Goal: Transaction & Acquisition: Subscribe to service/newsletter

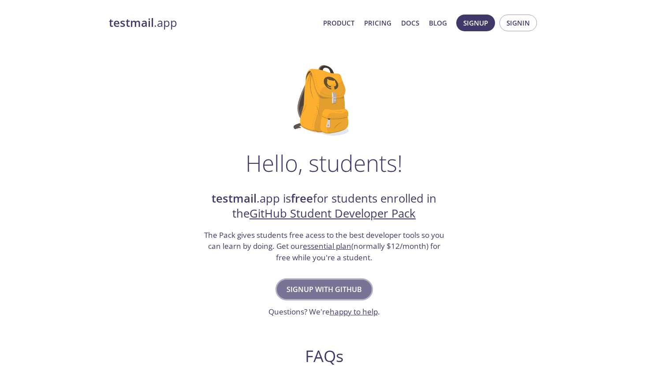
click at [337, 281] on button "Signup with GitHub" at bounding box center [324, 289] width 95 height 19
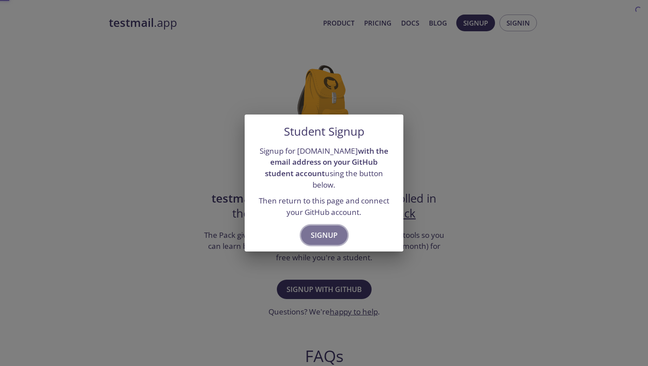
click at [334, 235] on span "Signup" at bounding box center [324, 235] width 27 height 12
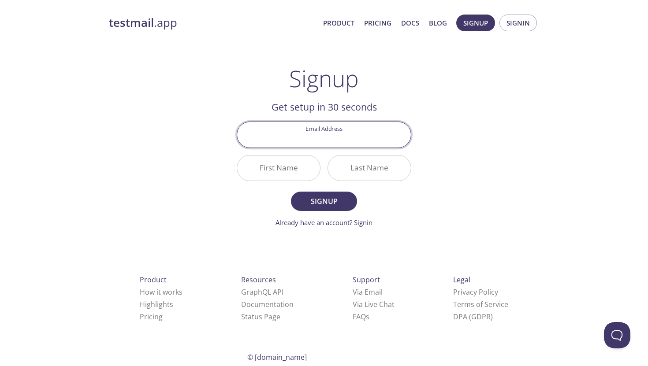
click at [347, 138] on input "Email Address" at bounding box center [324, 134] width 174 height 25
type input "[EMAIL_ADDRESS][DOMAIN_NAME]"
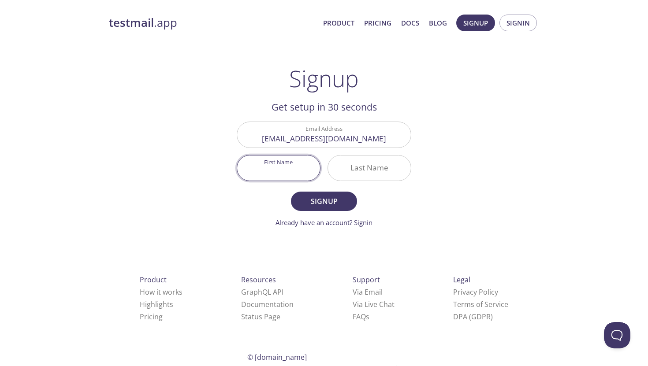
click at [291, 173] on input "First Name" at bounding box center [278, 168] width 83 height 25
type input "Mura"
type input "[PERSON_NAME]"
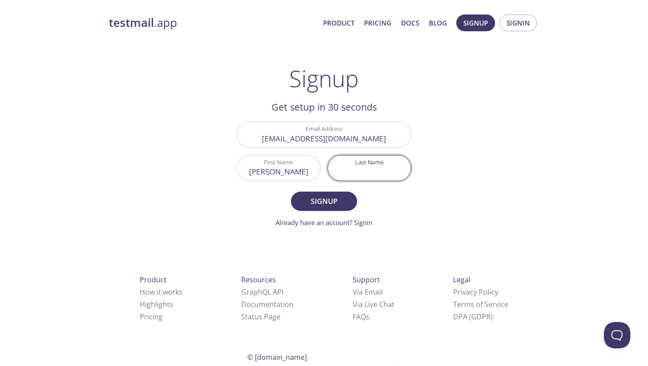
click at [349, 175] on input "Last Name" at bounding box center [369, 168] width 83 height 25
type input "Dad"
click at [345, 208] on button "Signup" at bounding box center [324, 201] width 66 height 19
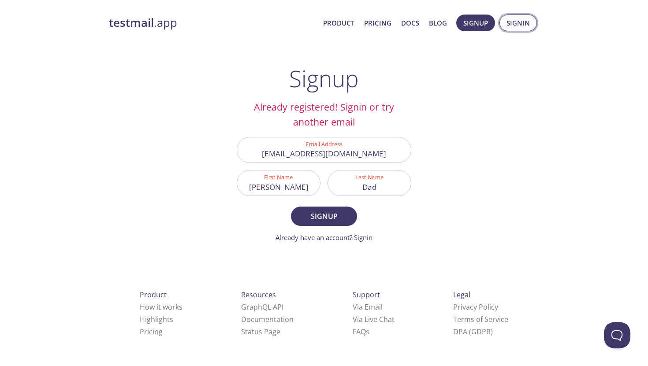
click at [514, 25] on span "Signin" at bounding box center [518, 22] width 23 height 11
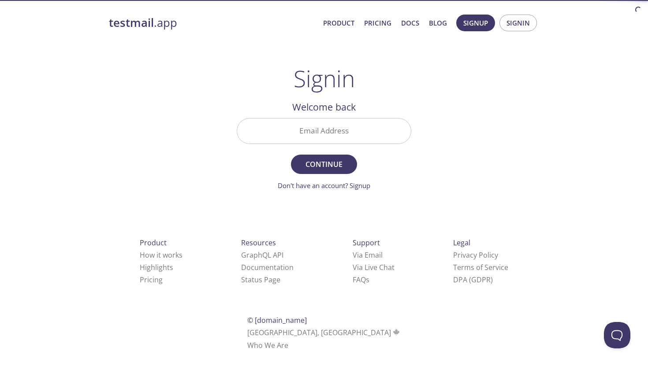
click at [366, 133] on input "Email Address" at bounding box center [324, 131] width 174 height 25
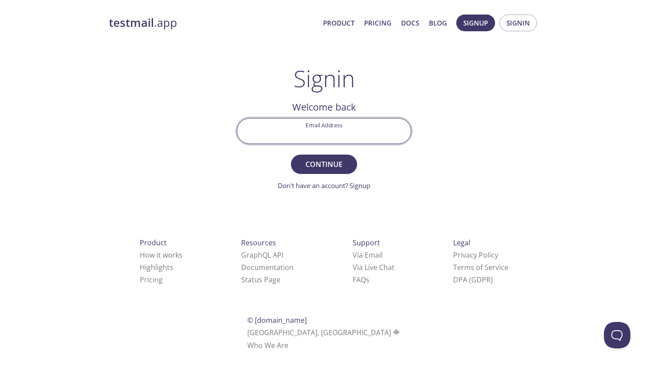
type input "[EMAIL_ADDRESS][DOMAIN_NAME]"
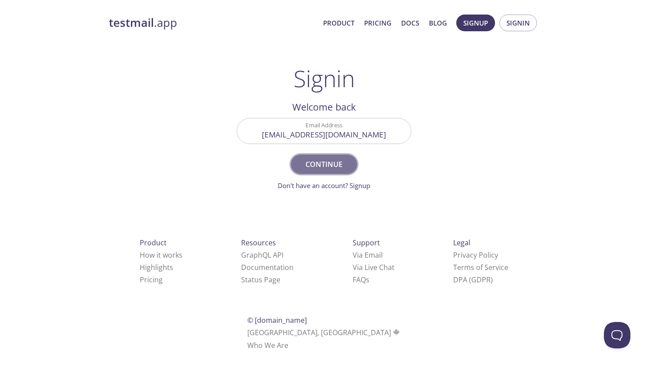
click at [344, 157] on button "Continue" at bounding box center [324, 164] width 66 height 19
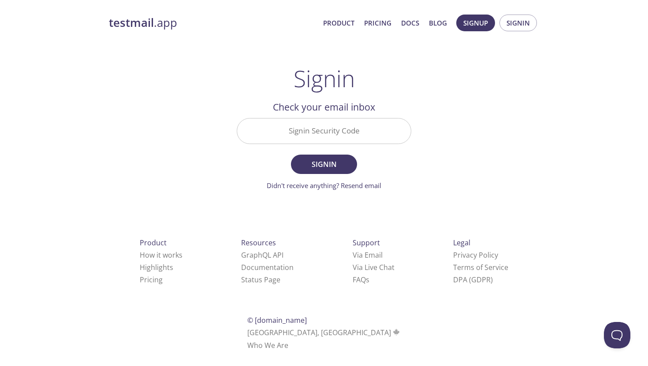
click at [341, 148] on form "Signin Security Code Signin Didn't receive anything? Resend email" at bounding box center [324, 154] width 175 height 73
click at [324, 140] on input "Signin Security Code" at bounding box center [324, 131] width 174 height 25
paste input "M99CJNX"
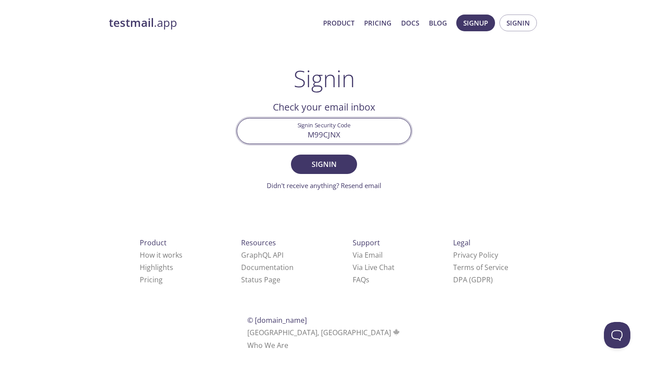
type input "M99CJNX"
click at [324, 178] on form "Signin Security Code M99CJNX Signin Didn't receive anything? Resend email" at bounding box center [324, 154] width 175 height 73
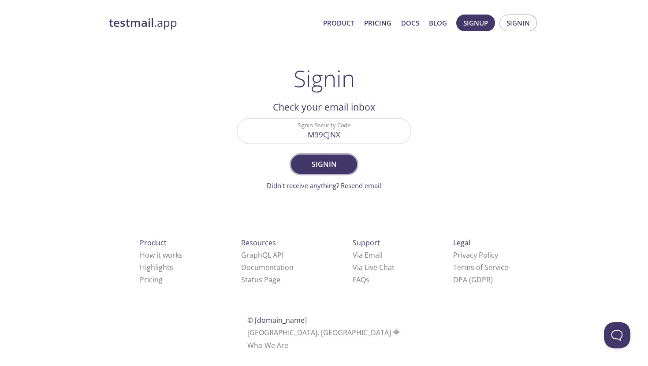
click at [332, 167] on span "Signin" at bounding box center [324, 164] width 47 height 12
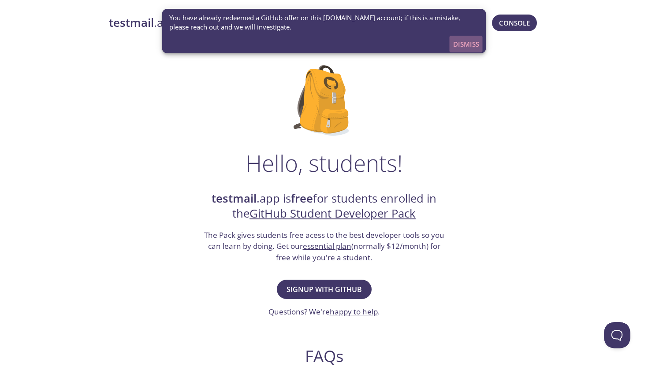
click at [465, 47] on span "Dismiss" at bounding box center [466, 43] width 26 height 11
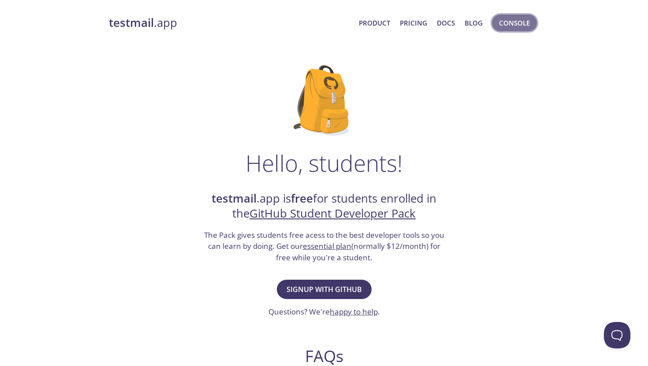
click at [515, 26] on span "Console" at bounding box center [514, 22] width 31 height 11
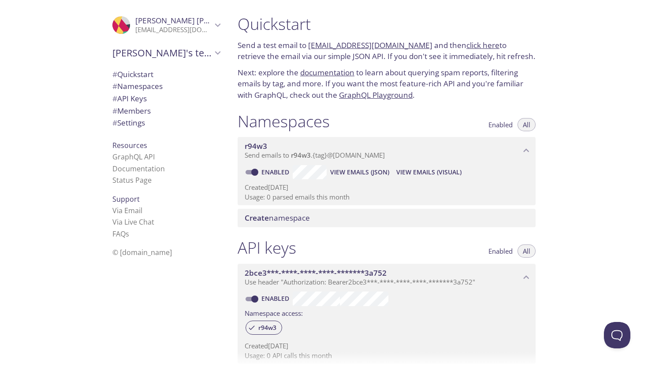
click at [470, 47] on link "click here" at bounding box center [482, 45] width 33 height 10
click at [473, 57] on p "Send a test email to [EMAIL_ADDRESS][DOMAIN_NAME] and then click here to retrie…" at bounding box center [387, 51] width 298 height 22
click at [466, 41] on link "click here" at bounding box center [482, 45] width 33 height 10
click at [565, 205] on div "Quickstart Send a test email to [EMAIL_ADDRESS][DOMAIN_NAME] and then click her…" at bounding box center [440, 183] width 418 height 366
